Goal: Task Accomplishment & Management: Use online tool/utility

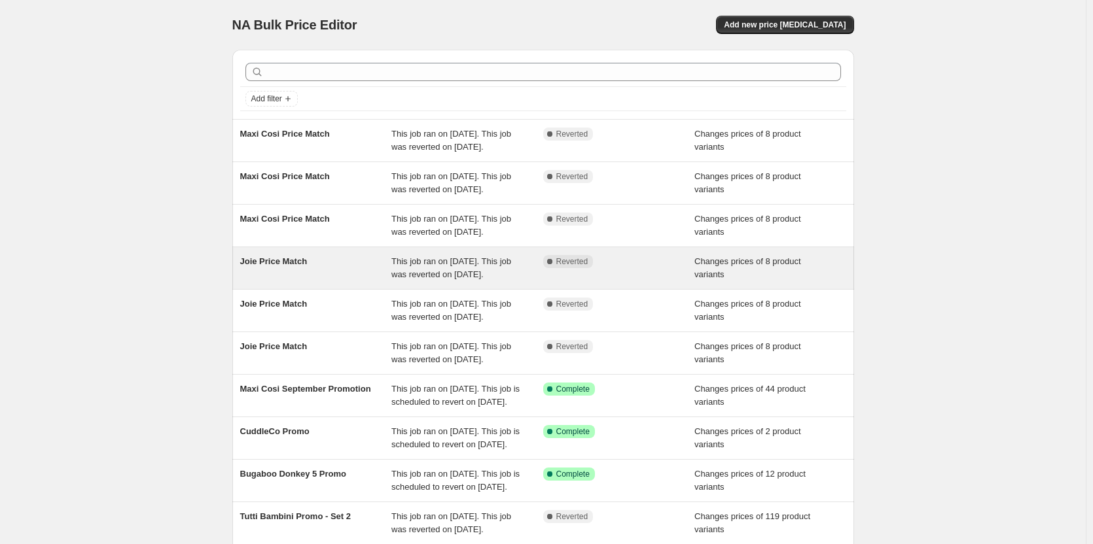
click at [446, 279] on span "This job ran on [DATE]. This job was reverted on [DATE]." at bounding box center [451, 268] width 120 height 23
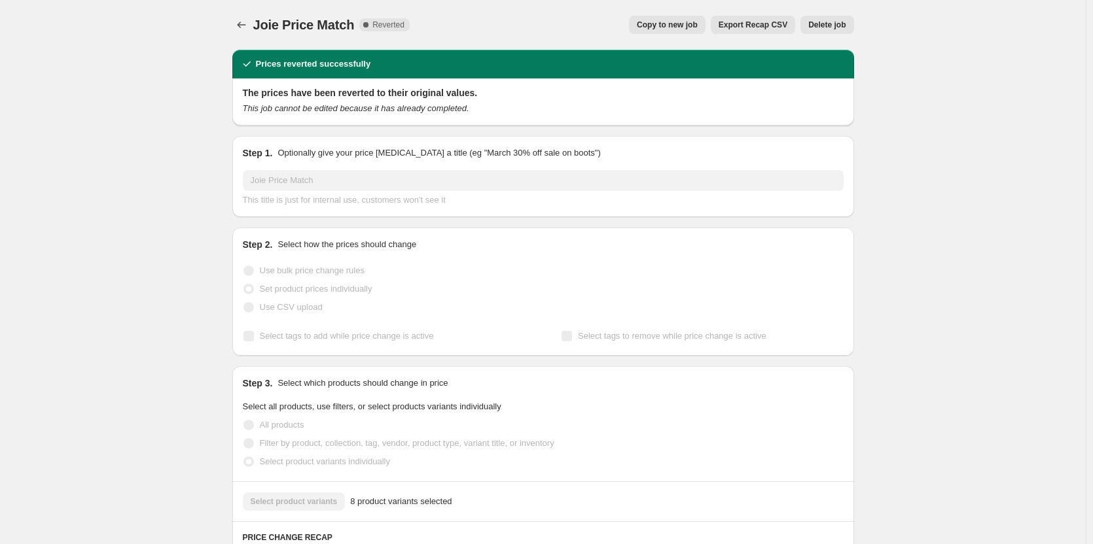
click at [679, 23] on span "Copy to new job" at bounding box center [667, 25] width 61 height 10
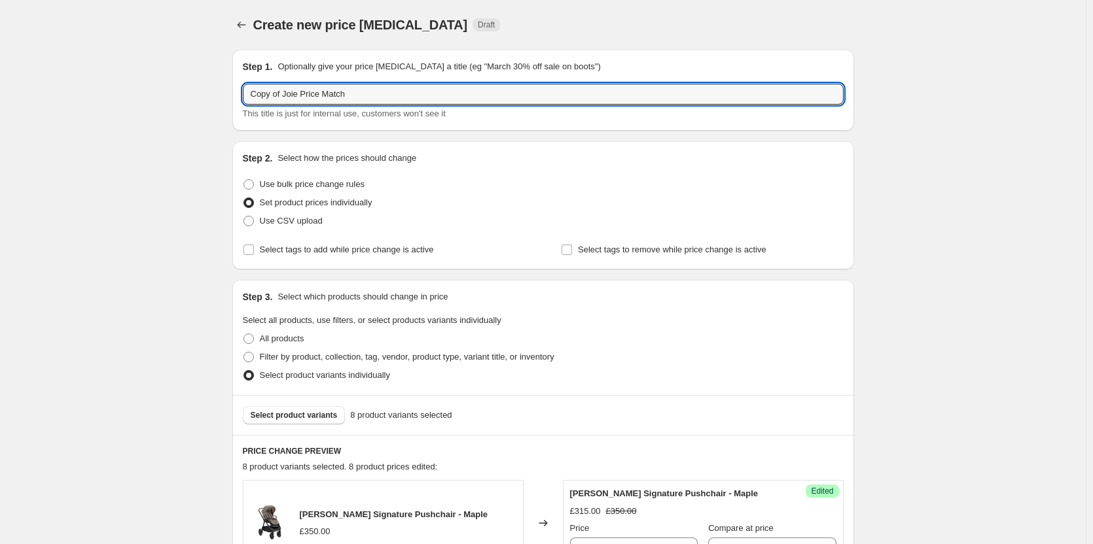
drag, startPoint x: 283, startPoint y: 89, endPoint x: 116, endPoint y: 99, distance: 167.2
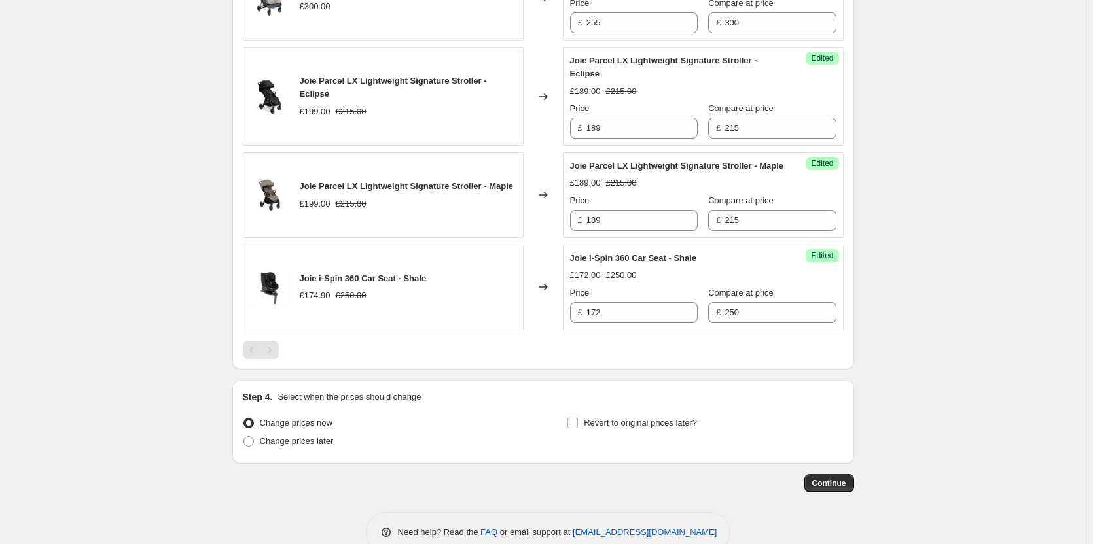
scroll to position [948, 0]
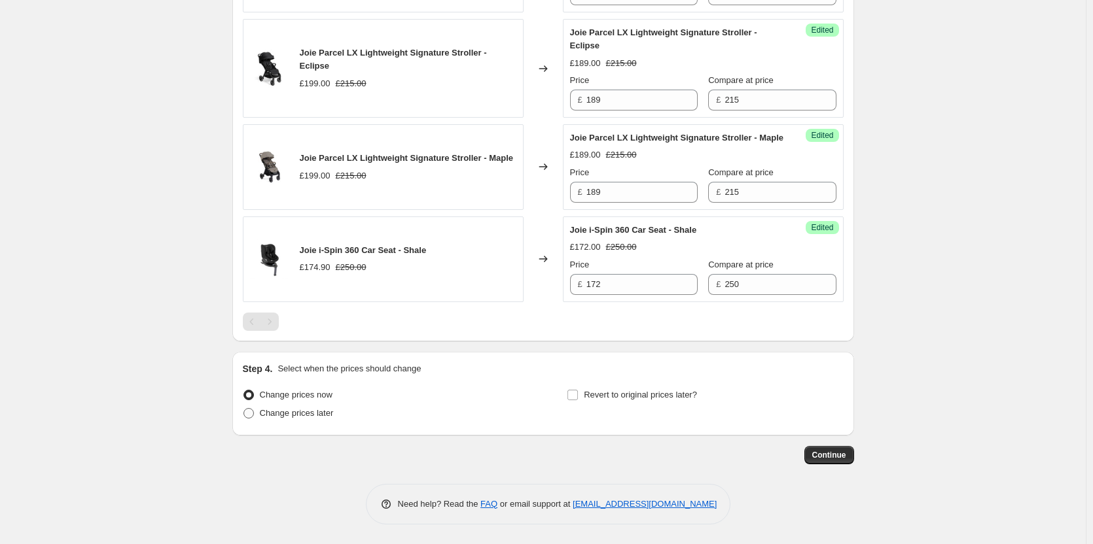
type input "Joie Price Match"
click at [316, 418] on span "Change prices later" at bounding box center [297, 413] width 74 height 10
click at [244, 409] on input "Change prices later" at bounding box center [243, 408] width 1 height 1
radio input "true"
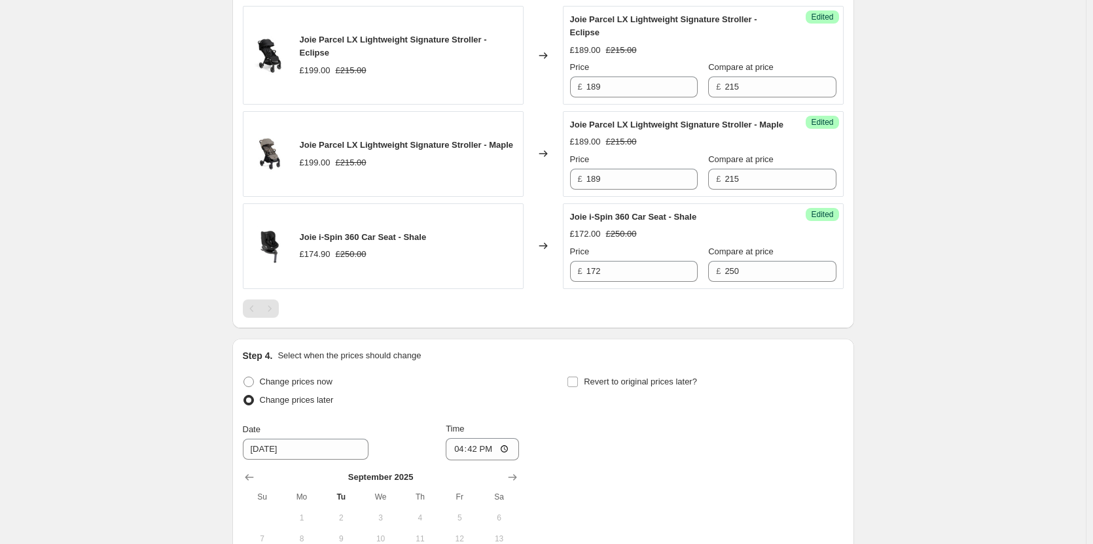
click at [622, 406] on div "Revert to original prices later?" at bounding box center [705, 392] width 276 height 39
click at [596, 391] on label "Revert to original prices later?" at bounding box center [632, 382] width 130 height 18
click at [578, 387] on input "Revert to original prices later?" at bounding box center [572, 382] width 10 height 10
checkbox input "true"
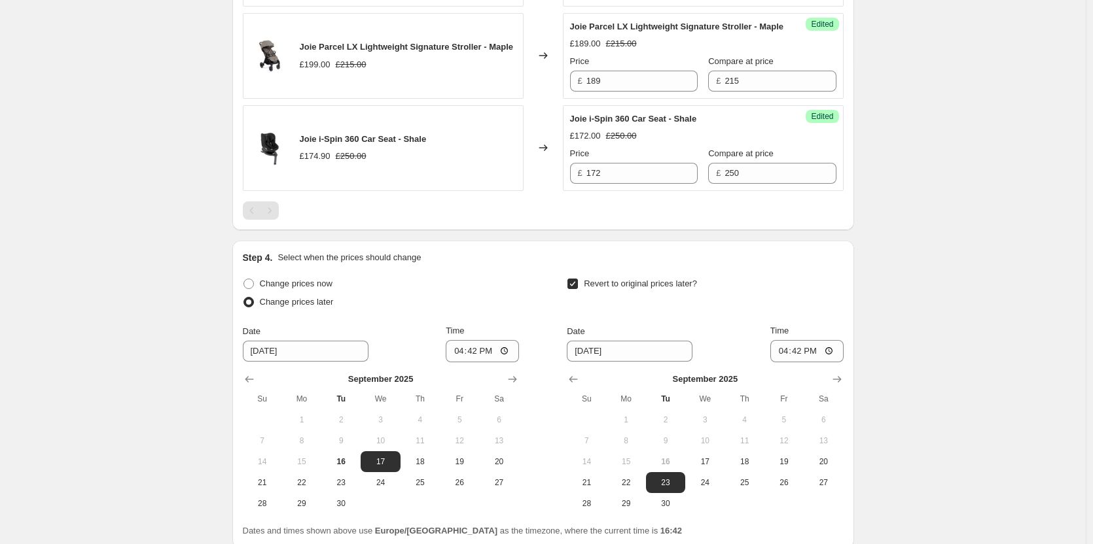
scroll to position [1172, 0]
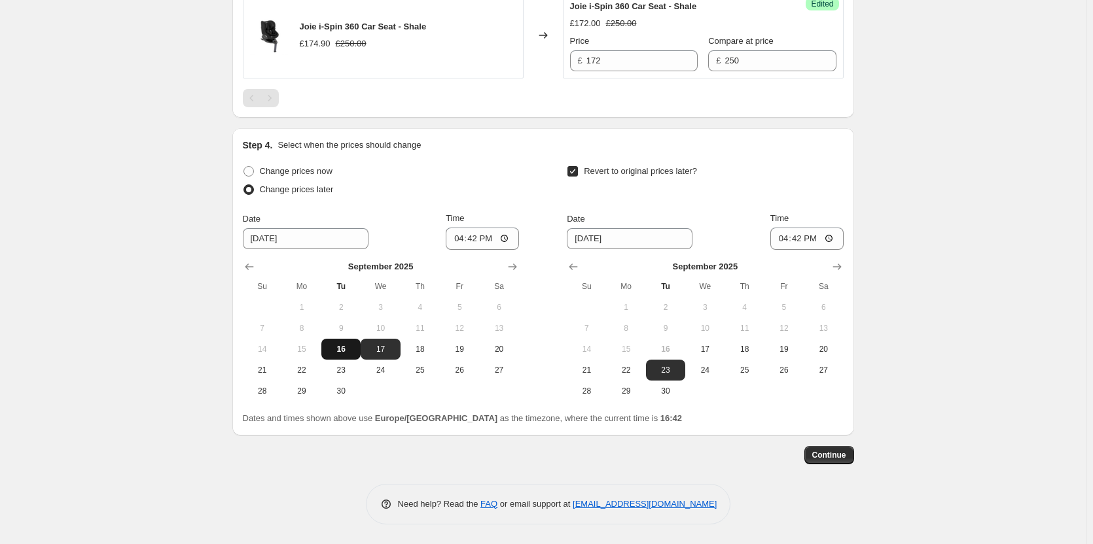
click at [354, 346] on span "16" at bounding box center [341, 349] width 29 height 10
type input "9/16/2025"
click at [710, 347] on span "17" at bounding box center [704, 349] width 29 height 10
type input "9/17/2025"
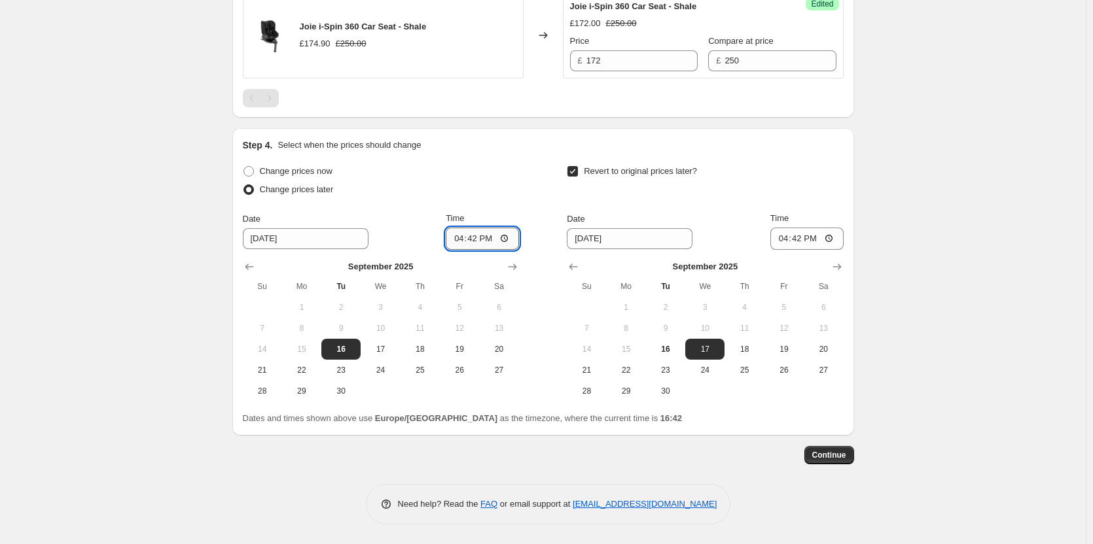
click at [478, 236] on input "16:42" at bounding box center [482, 239] width 73 height 22
type input "18:00"
click at [806, 239] on input "16:42" at bounding box center [806, 239] width 73 height 22
type input "06:00"
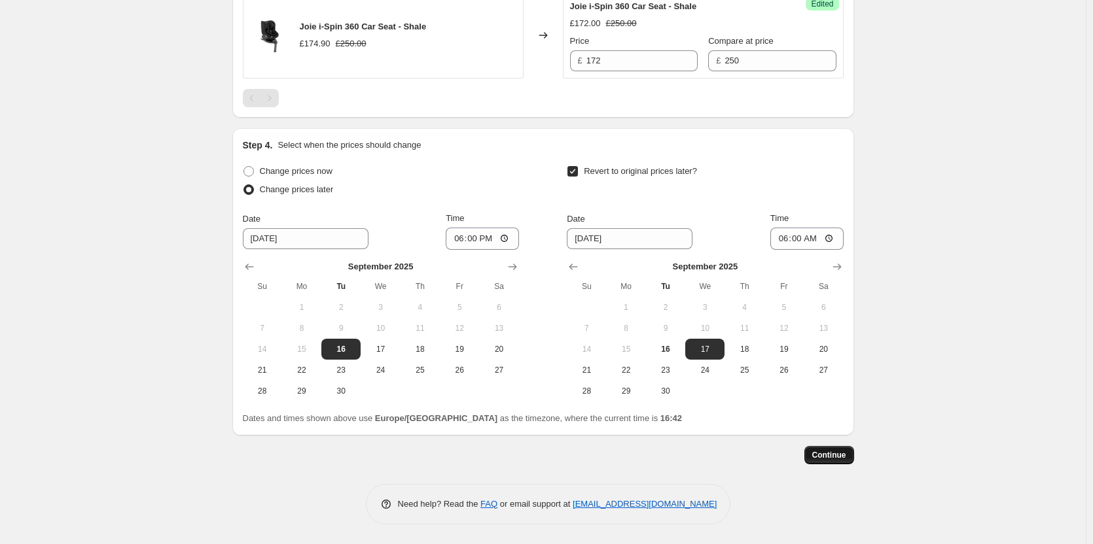
click at [838, 458] on span "Continue" at bounding box center [829, 455] width 34 height 10
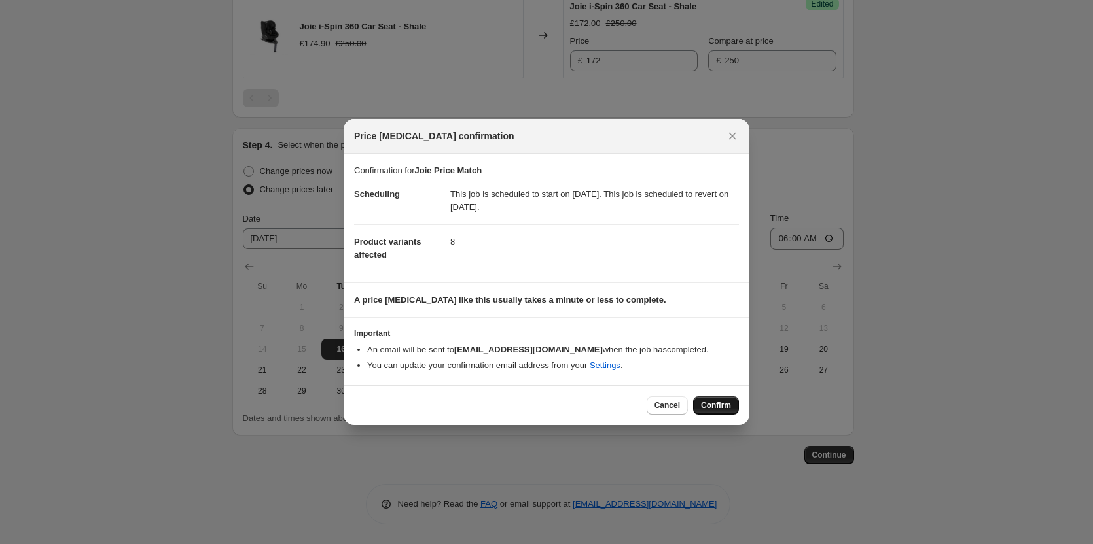
click at [724, 402] on span "Confirm" at bounding box center [716, 405] width 30 height 10
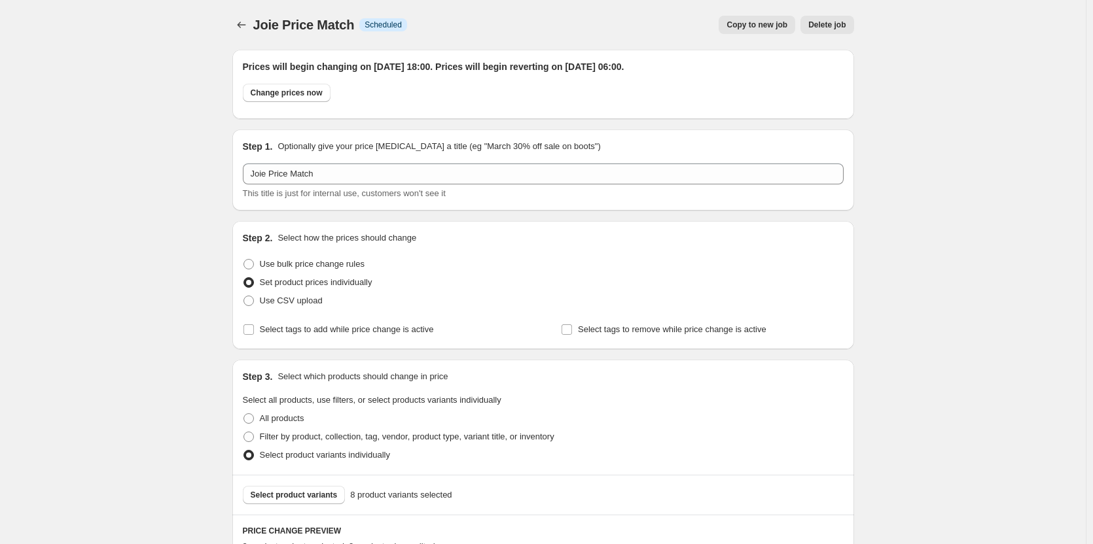
click at [243, 14] on div "Joie Price Match. This page is ready Joie Price Match Info Scheduled Copy to ne…" at bounding box center [543, 25] width 622 height 50
click at [241, 22] on icon "Price change jobs" at bounding box center [241, 24] width 13 height 13
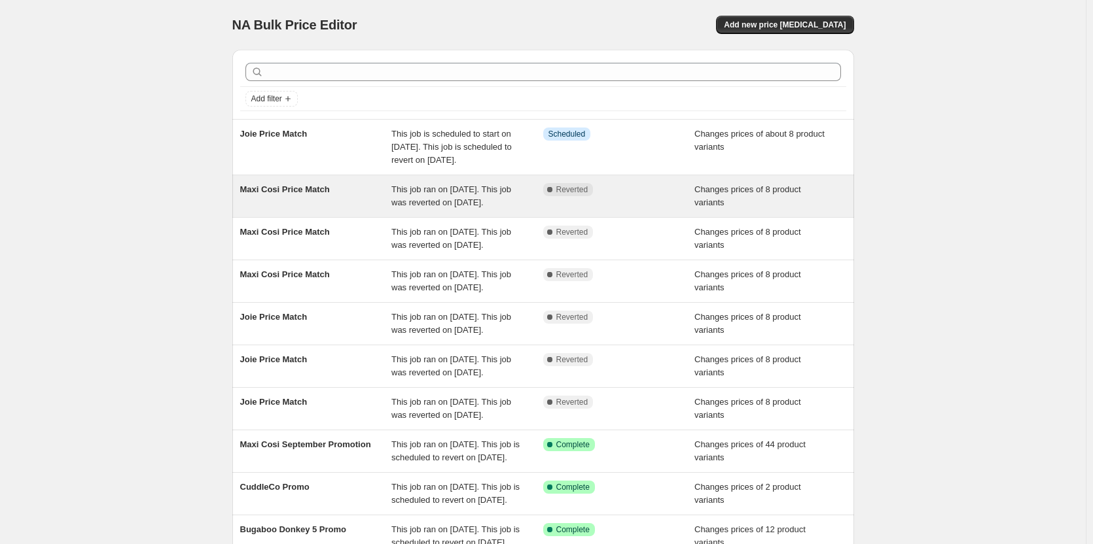
click at [511, 207] on span "This job ran on 14 September 2025. This job was reverted on 15 September 2025." at bounding box center [451, 196] width 120 height 23
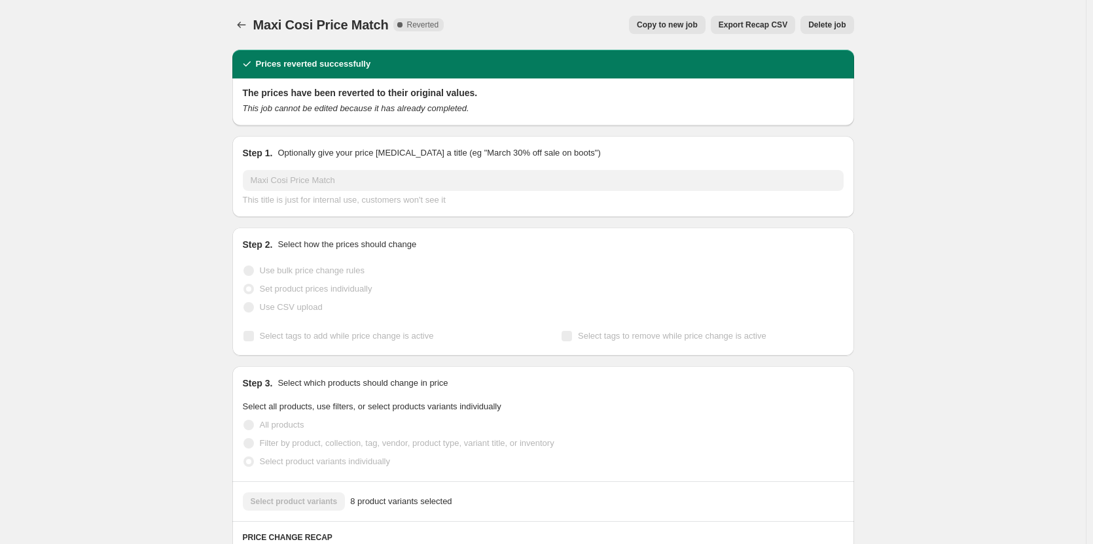
click at [643, 24] on button "Copy to new job" at bounding box center [667, 25] width 77 height 18
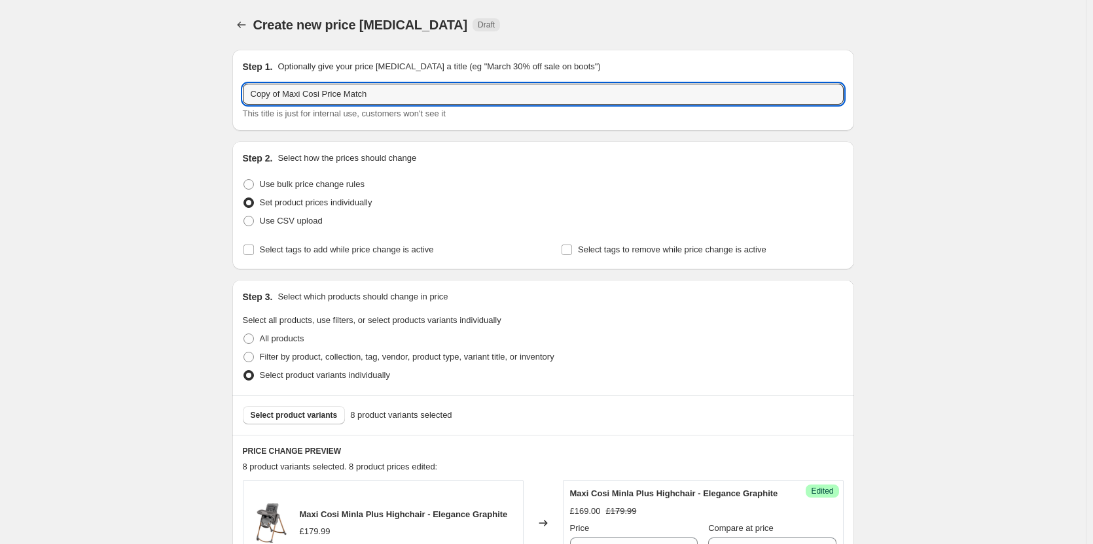
drag, startPoint x: 286, startPoint y: 93, endPoint x: 207, endPoint y: 94, distance: 79.2
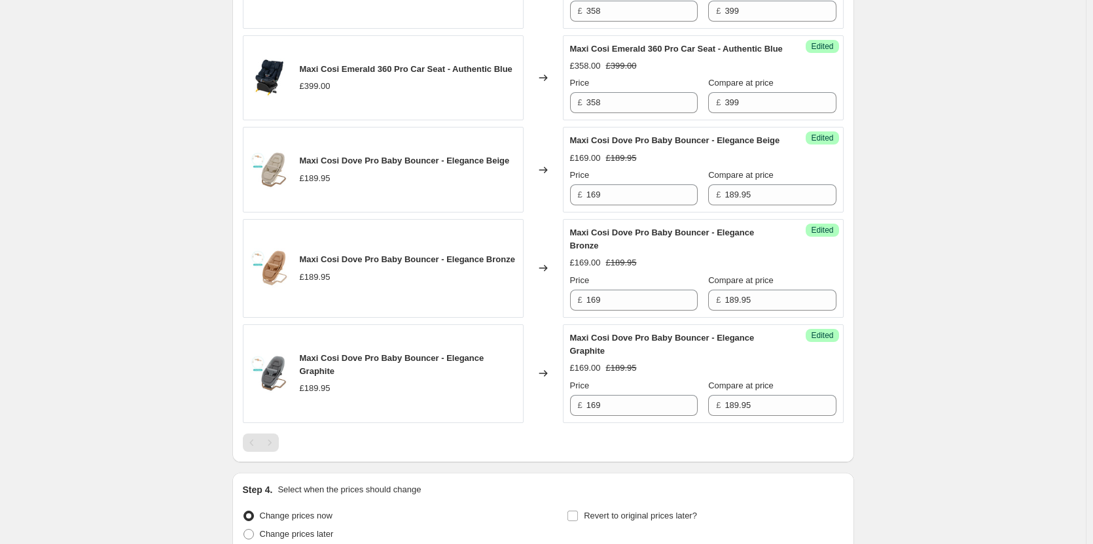
scroll to position [1014, 0]
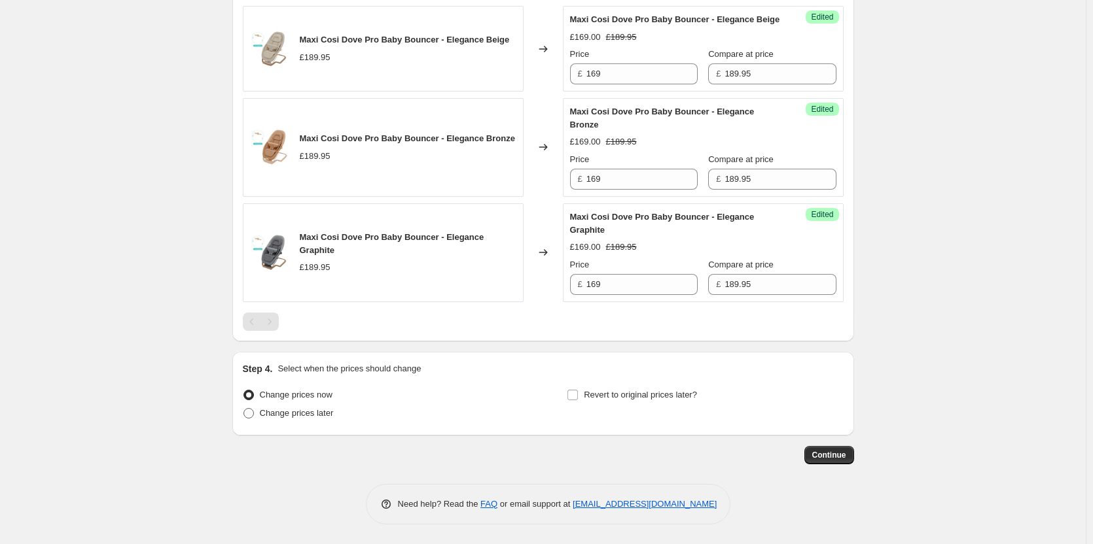
type input "Maxi Cosi Price Match"
click at [299, 414] on span "Change prices later" at bounding box center [297, 413] width 74 height 10
click at [244, 409] on input "Change prices later" at bounding box center [243, 408] width 1 height 1
radio input "true"
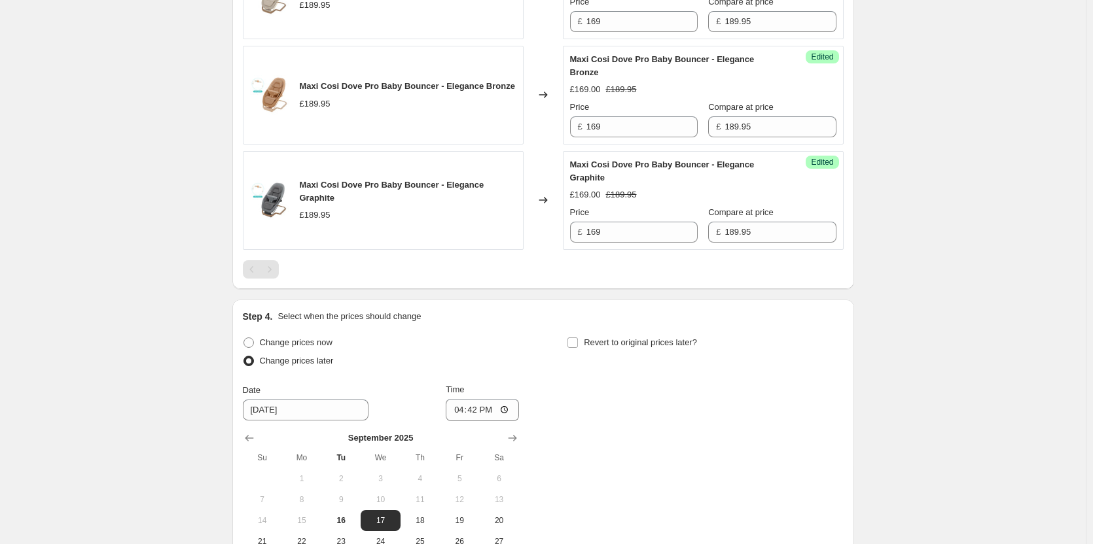
drag, startPoint x: 561, startPoint y: 385, endPoint x: 588, endPoint y: 390, distance: 26.6
click at [563, 386] on div "Change prices now Change prices later Date 9/17/2025 Time 16:42 September 2025 …" at bounding box center [543, 454] width 601 height 240
click at [588, 347] on span "Revert to original prices later?" at bounding box center [640, 343] width 113 height 10
click at [578, 348] on input "Revert to original prices later?" at bounding box center [572, 343] width 10 height 10
checkbox input "true"
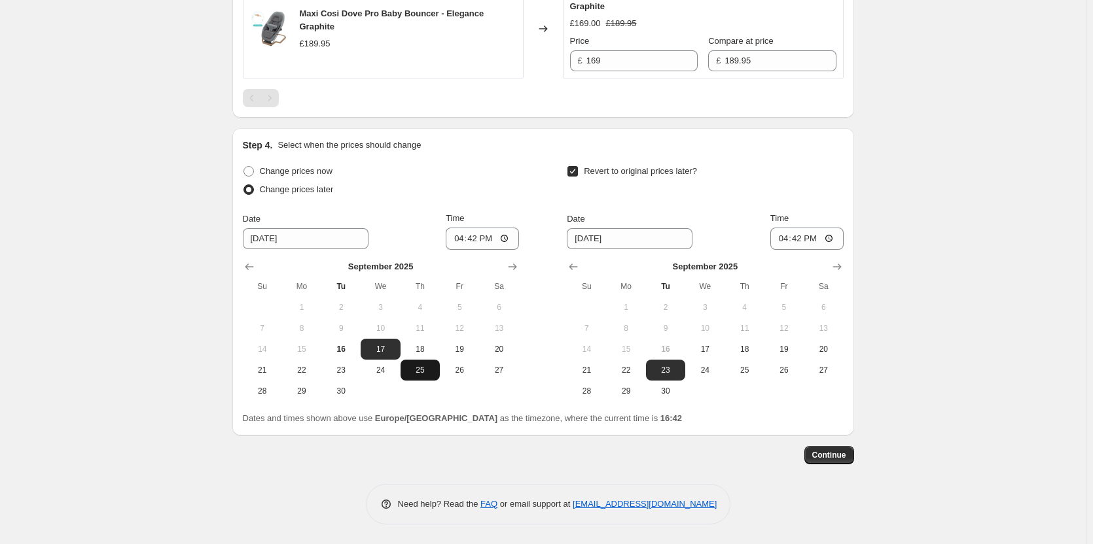
scroll to position [1237, 0]
click at [355, 346] on span "16" at bounding box center [341, 349] width 29 height 10
type input "9/16/2025"
click at [709, 346] on span "17" at bounding box center [704, 349] width 29 height 10
type input "9/17/2025"
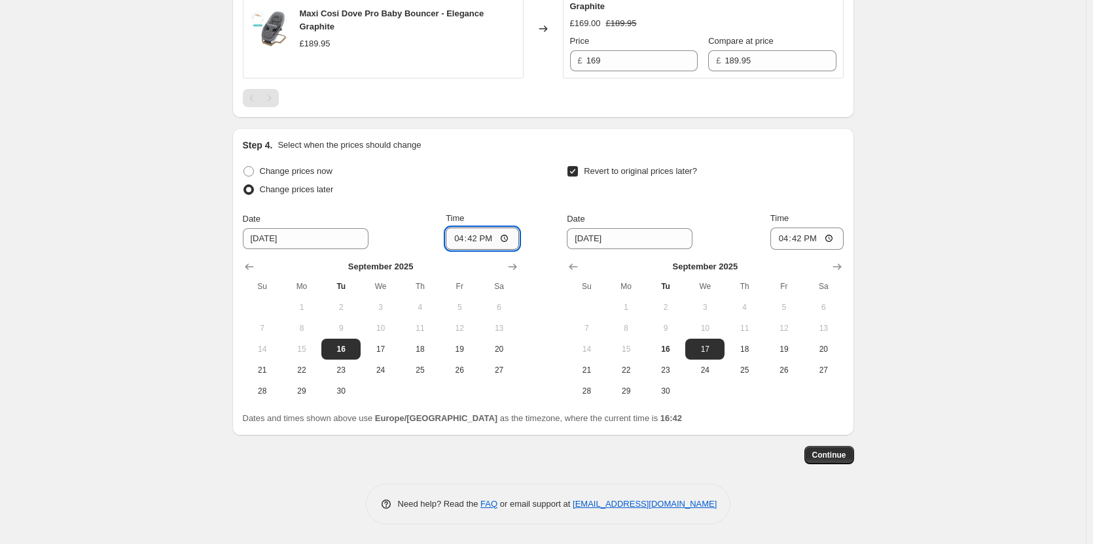
click at [476, 234] on input "16:42" at bounding box center [482, 239] width 73 height 22
click at [476, 241] on input "14:08" at bounding box center [482, 239] width 73 height 22
type input "18:00"
click at [803, 238] on input "06:42" at bounding box center [806, 239] width 73 height 22
type input "06:00"
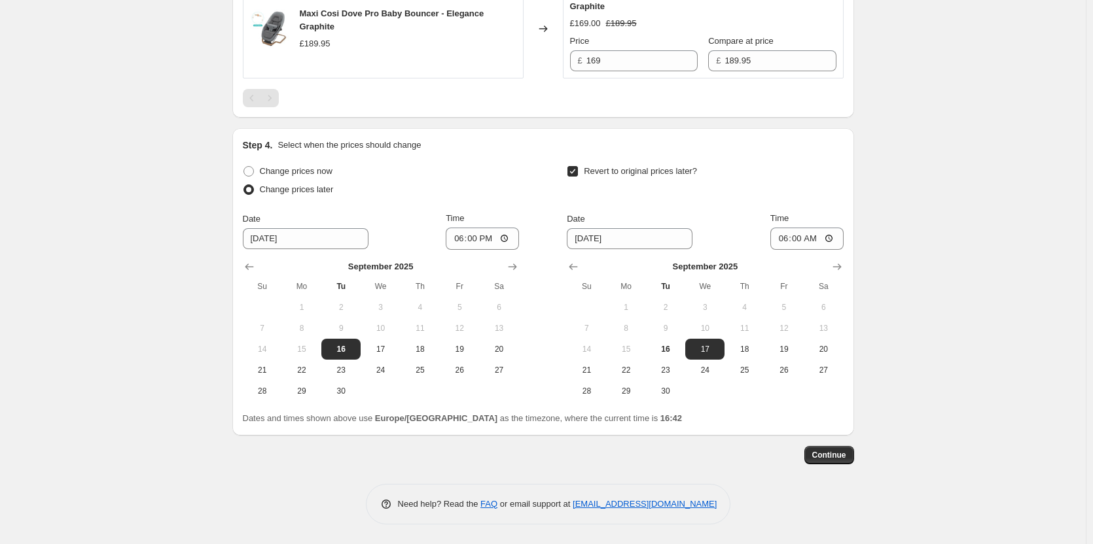
click at [846, 457] on span "Continue" at bounding box center [829, 455] width 34 height 10
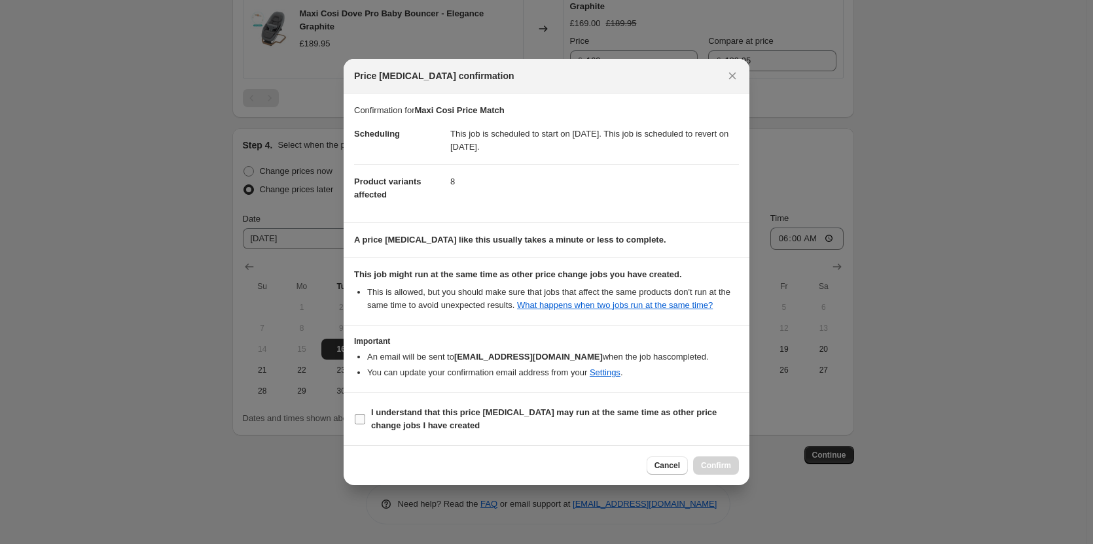
click at [644, 435] on label "I understand that this price change job may run at the same time as other price…" at bounding box center [546, 419] width 385 height 31
click at [365, 425] on input "I understand that this price change job may run at the same time as other price…" at bounding box center [360, 419] width 10 height 10
checkbox input "true"
click at [729, 461] on span "Confirm" at bounding box center [716, 466] width 30 height 10
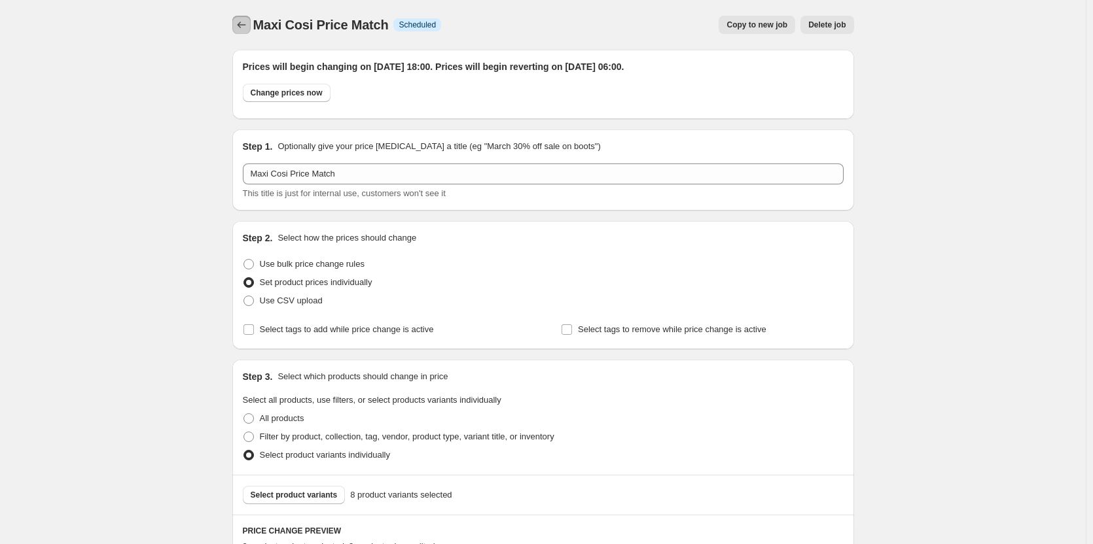
click at [244, 26] on icon "Price change jobs" at bounding box center [241, 24] width 13 height 13
